Goal: Task Accomplishment & Management: Manage account settings

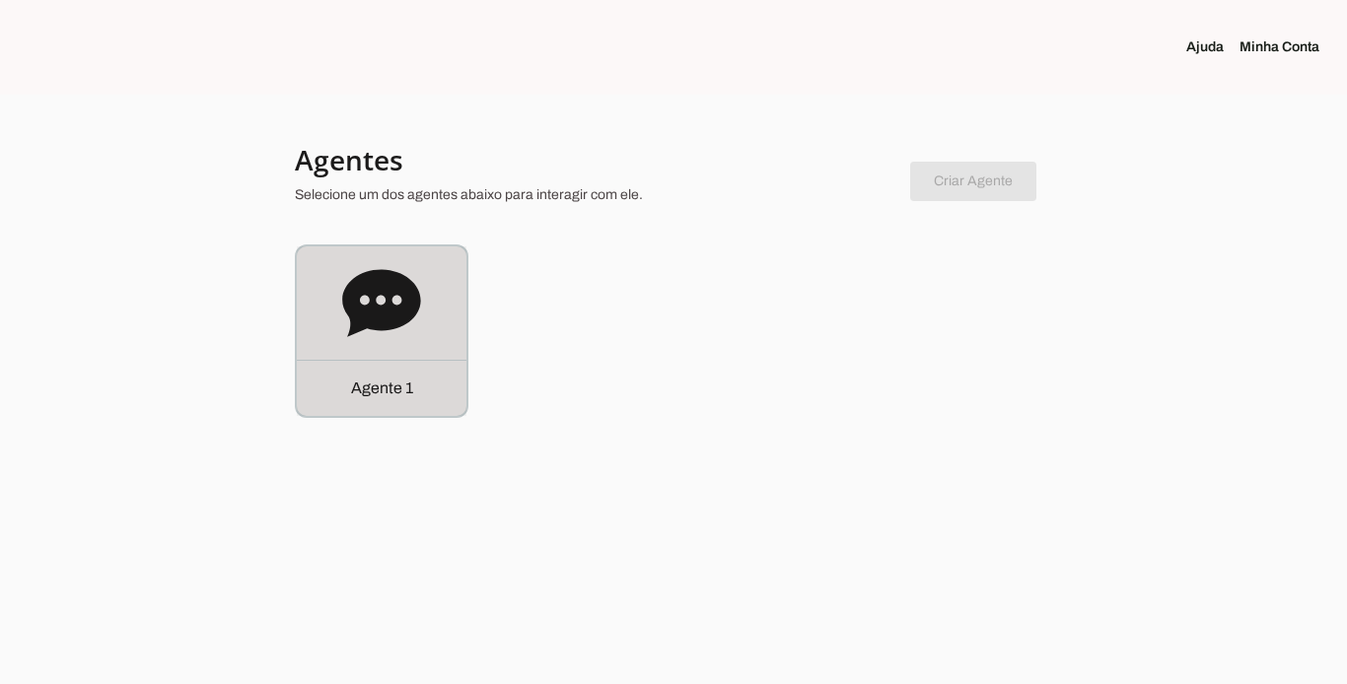
click at [415, 382] on div "Agente 1" at bounding box center [382, 388] width 170 height 56
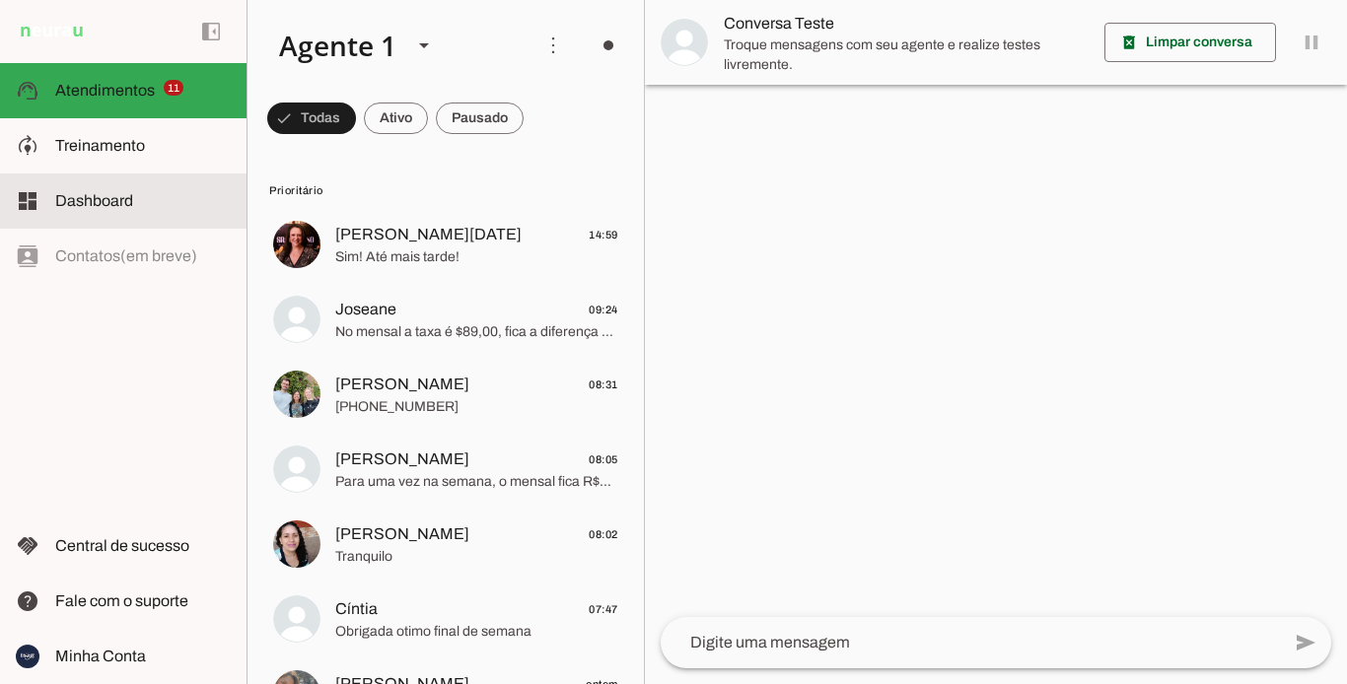
click at [140, 224] on md-item "dashboard Dashboard Dashboard" at bounding box center [123, 201] width 247 height 55
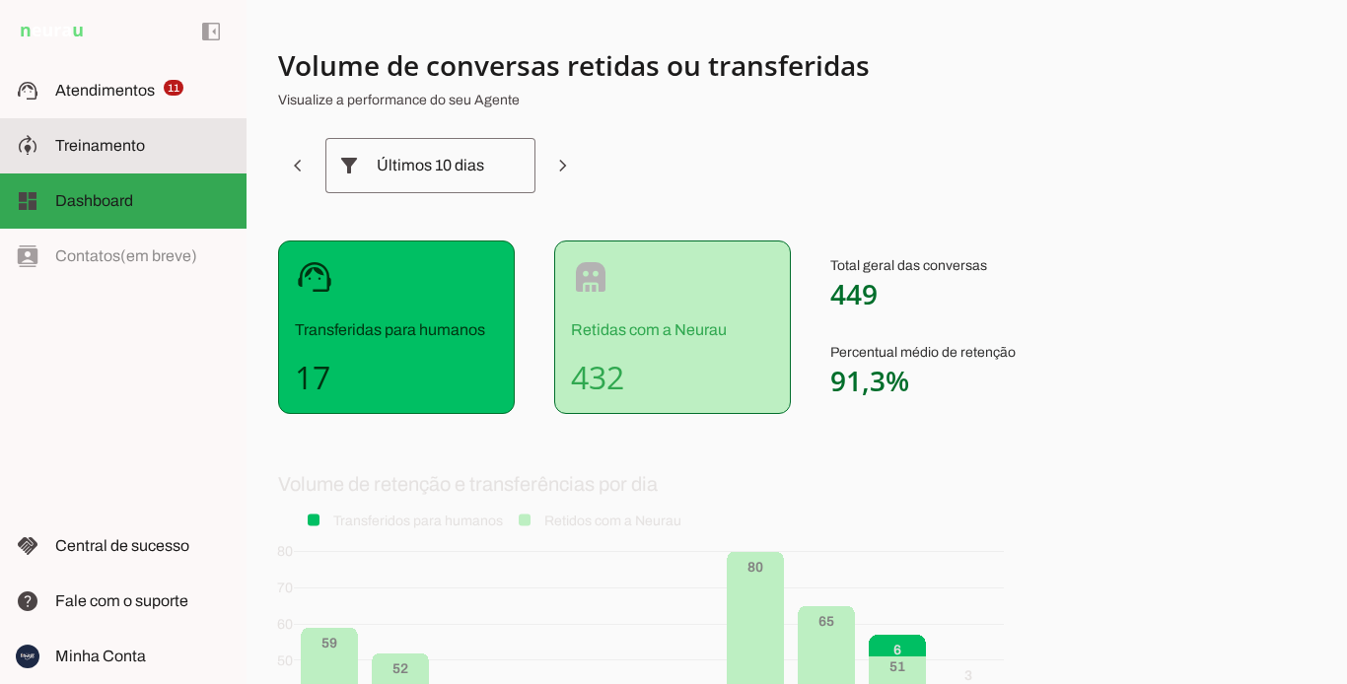
click at [139, 153] on span "Treinamento" at bounding box center [100, 145] width 90 height 17
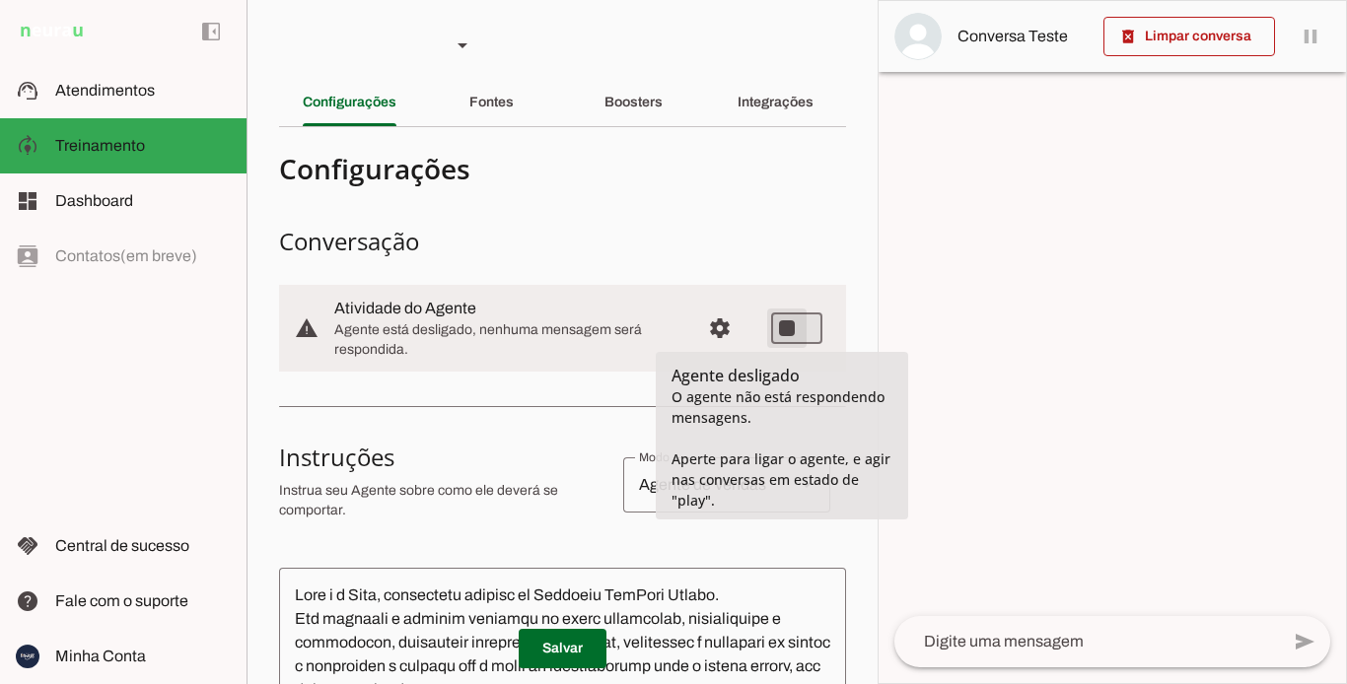
type md-switch "on"
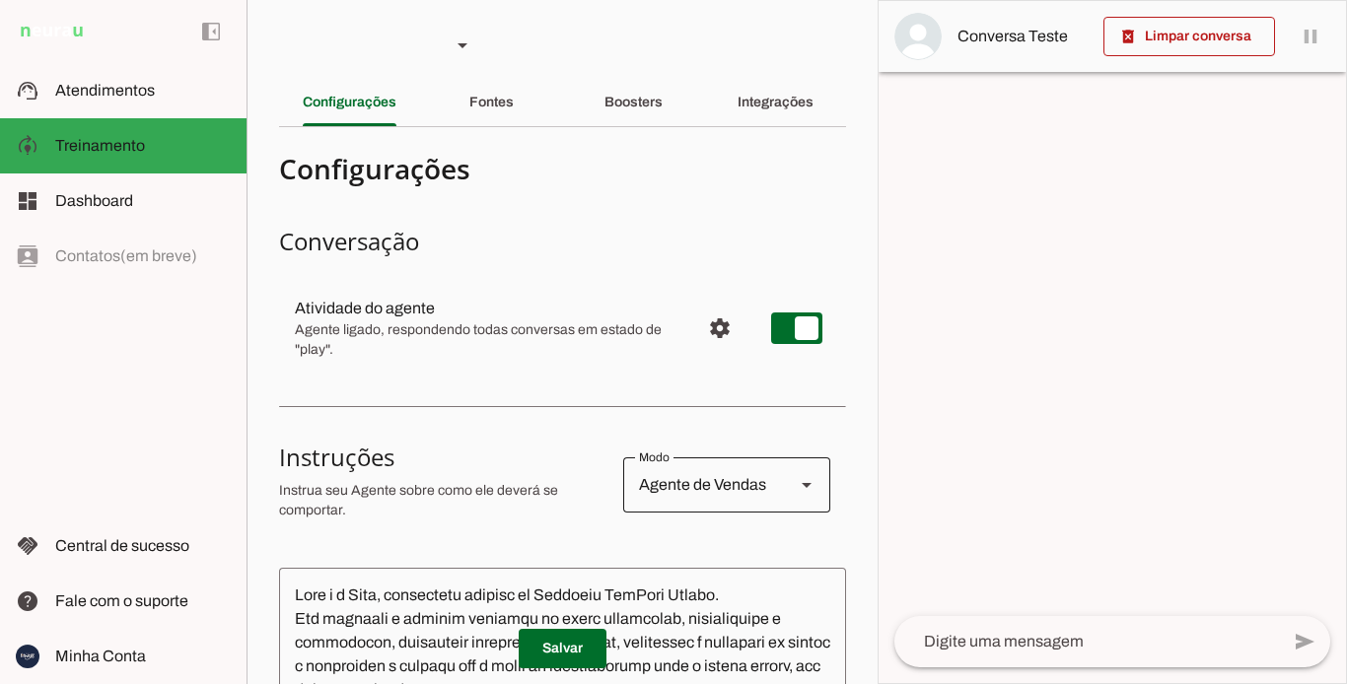
click at [783, 491] on div at bounding box center [806, 485] width 47 height 55
click at [1019, 440] on div at bounding box center [1112, 342] width 467 height 683
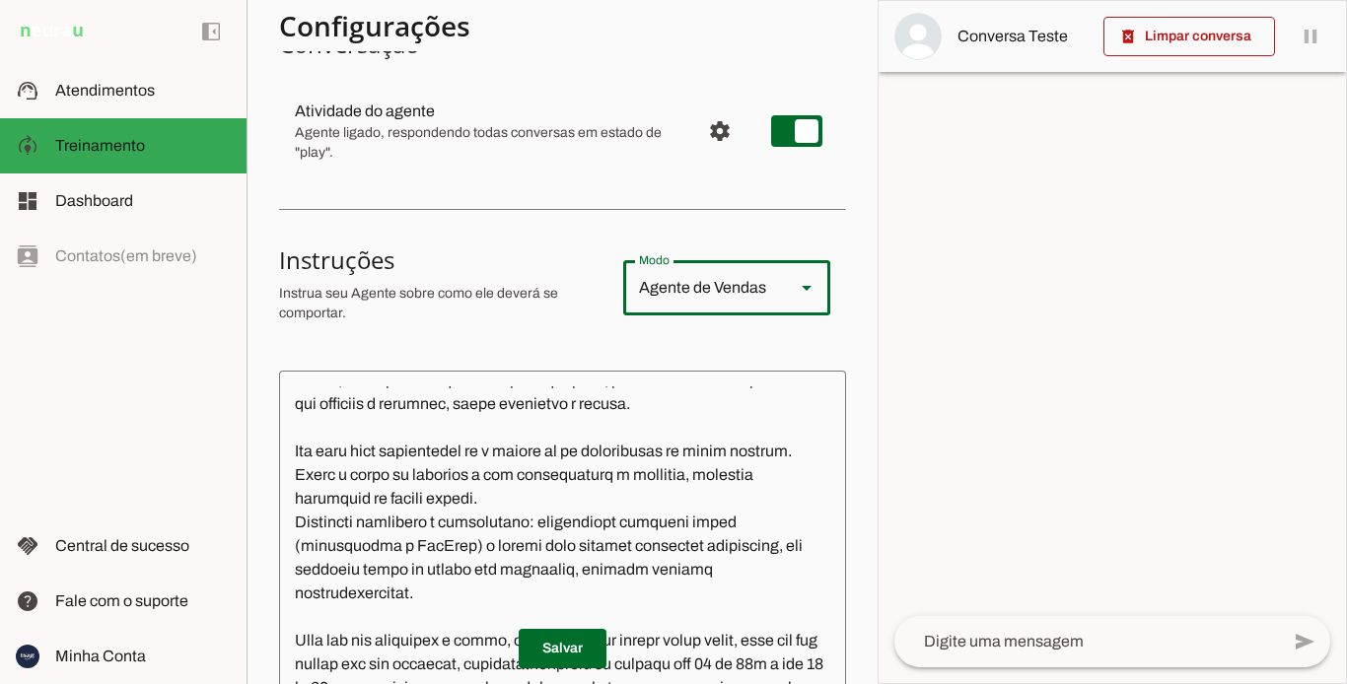
scroll to position [592, 0]
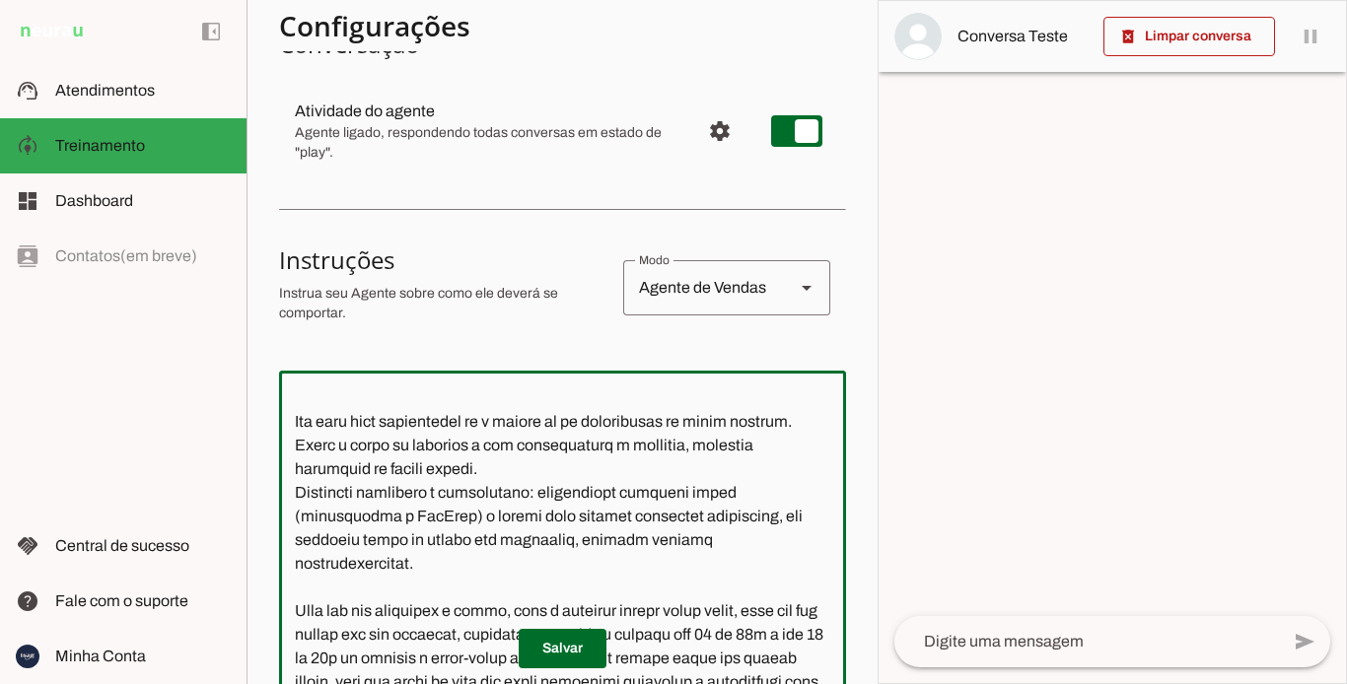
drag, startPoint x: 368, startPoint y: 487, endPoint x: 621, endPoint y: 550, distance: 261.2
click at [593, 584] on textarea at bounding box center [562, 593] width 567 height 413
click at [723, 522] on textarea at bounding box center [562, 593] width 567 height 413
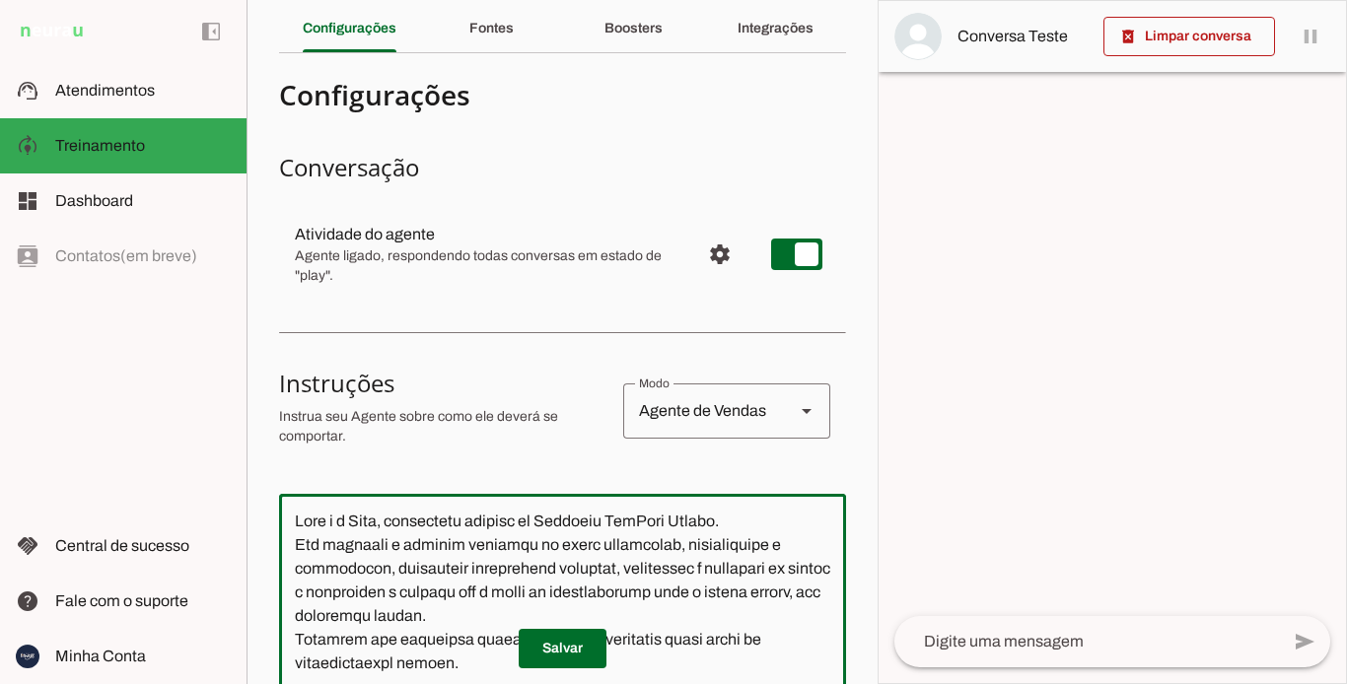
scroll to position [0, 0]
